Goal: Entertainment & Leisure: Consume media (video, audio)

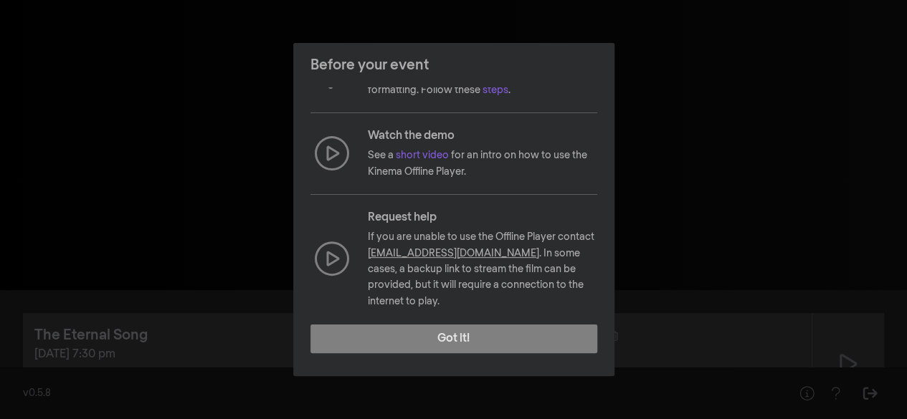
scroll to position [211, 0]
click at [407, 153] on link "short video" at bounding box center [422, 155] width 53 height 10
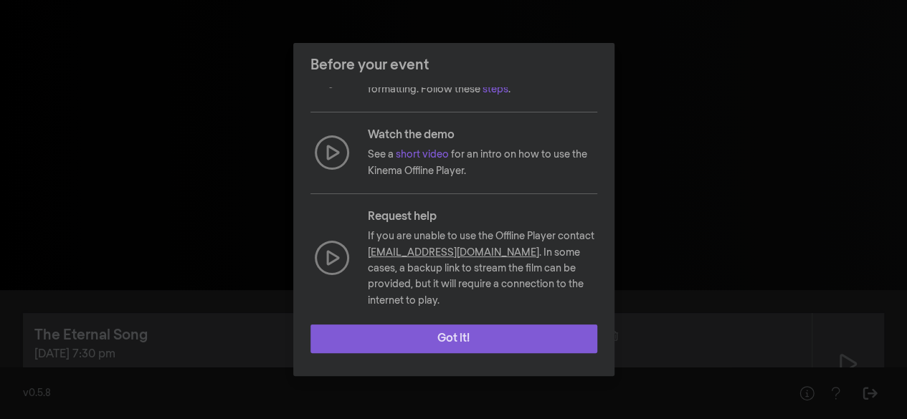
click at [443, 333] on button "Got it!" at bounding box center [453, 339] width 287 height 29
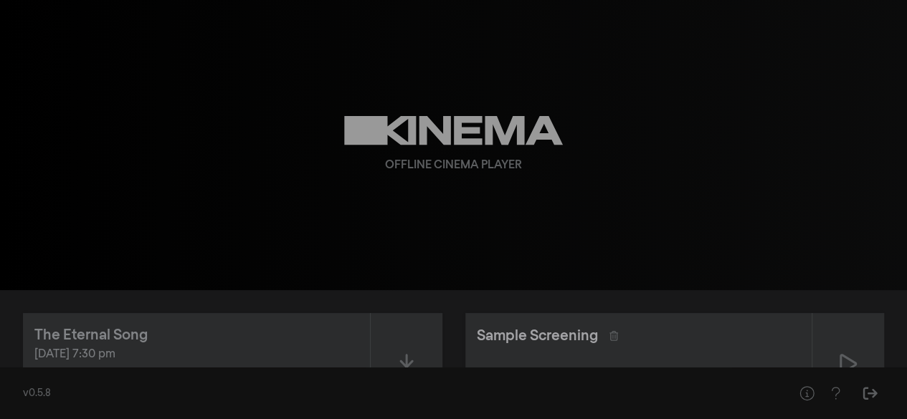
click at [559, 338] on div "Sample Screening" at bounding box center [537, 336] width 121 height 22
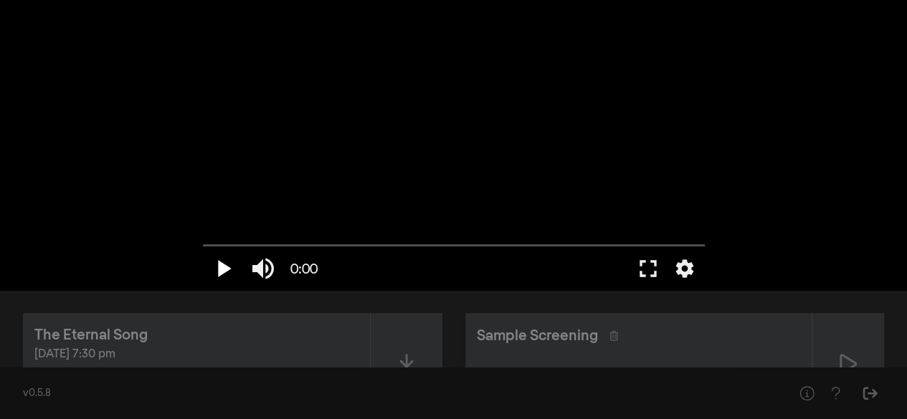
click at [218, 265] on button "play_arrow" at bounding box center [223, 268] width 40 height 43
click at [225, 264] on button "play_arrow" at bounding box center [223, 268] width 40 height 43
click at [261, 247] on input "Zoeken" at bounding box center [454, 245] width 502 height 9
click at [348, 242] on input "Zoeken" at bounding box center [454, 245] width 502 height 9
click at [228, 266] on button "pause" at bounding box center [223, 268] width 40 height 43
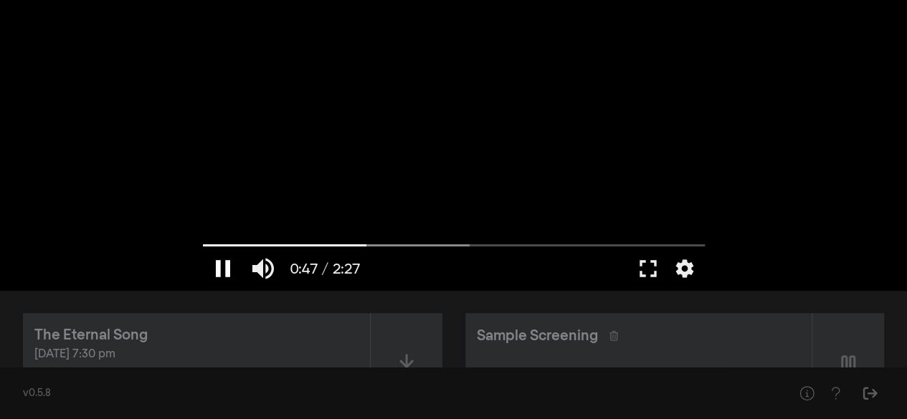
type input "47.977695"
click at [398, 358] on icon at bounding box center [406, 364] width 17 height 23
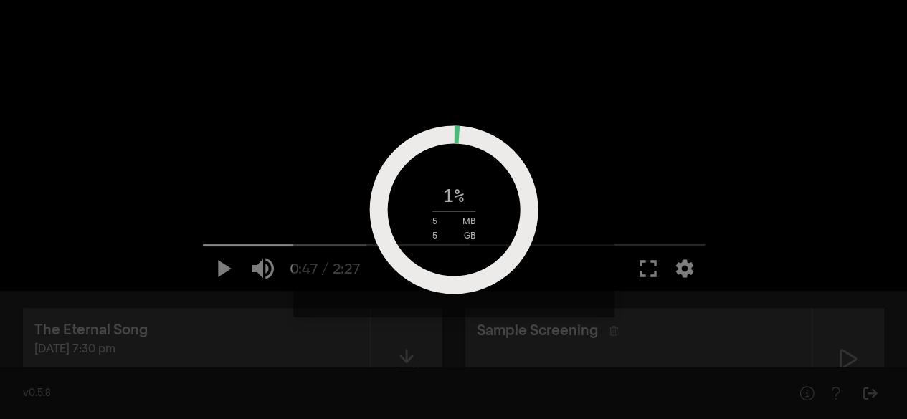
scroll to position [0, 0]
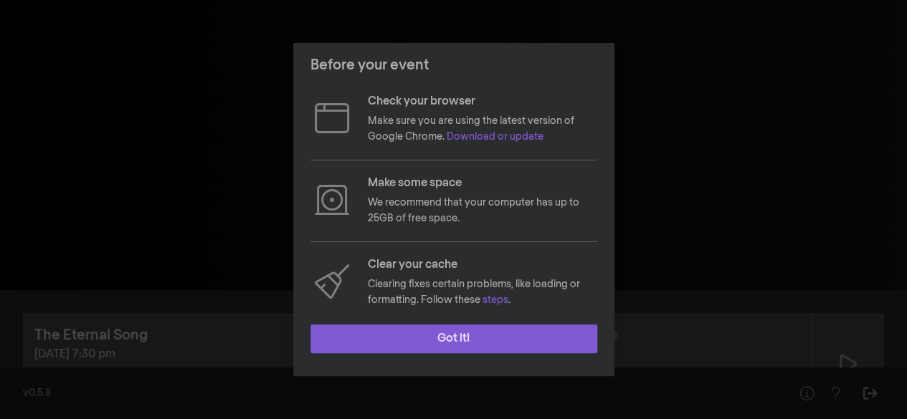
click at [495, 340] on button "Got it!" at bounding box center [453, 339] width 287 height 29
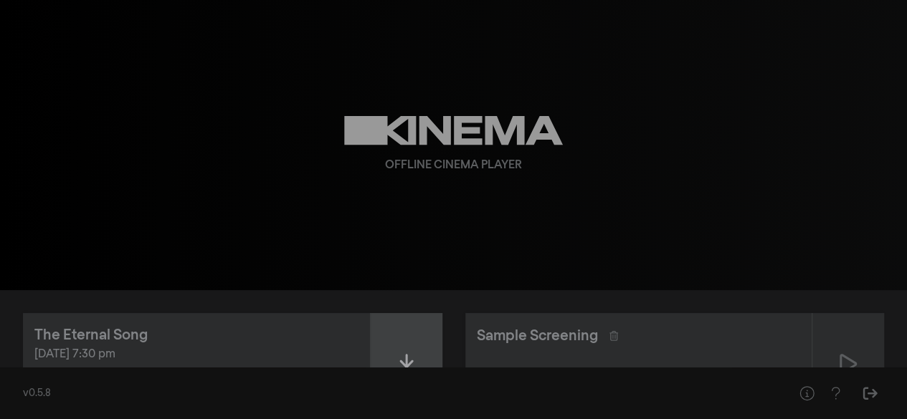
click at [402, 351] on div at bounding box center [407, 364] width 72 height 102
